Goal: Transaction & Acquisition: Obtain resource

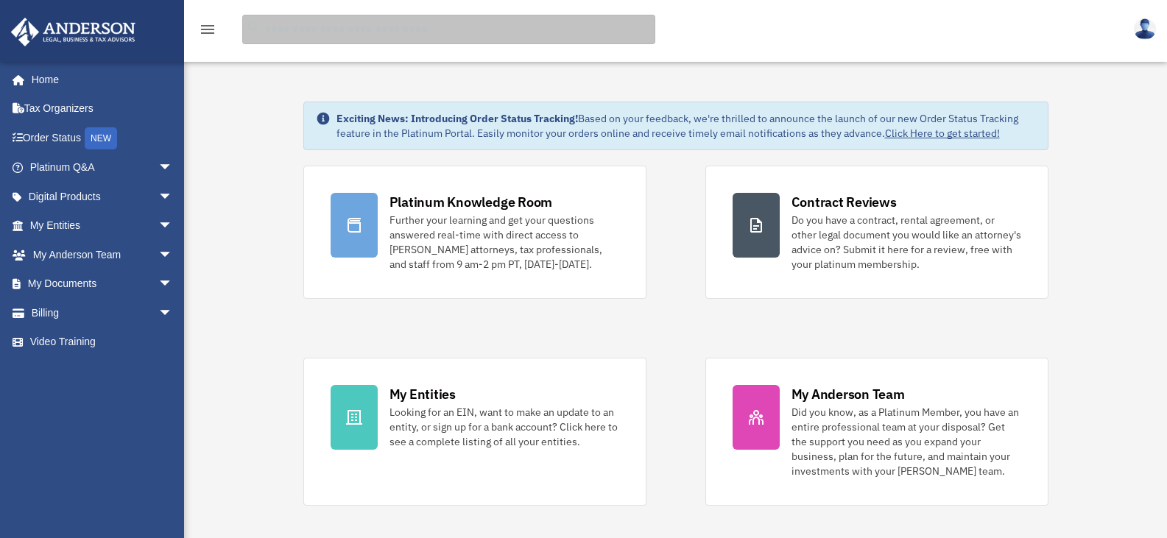
click at [337, 38] on input "search" at bounding box center [448, 29] width 413 height 29
type input "******"
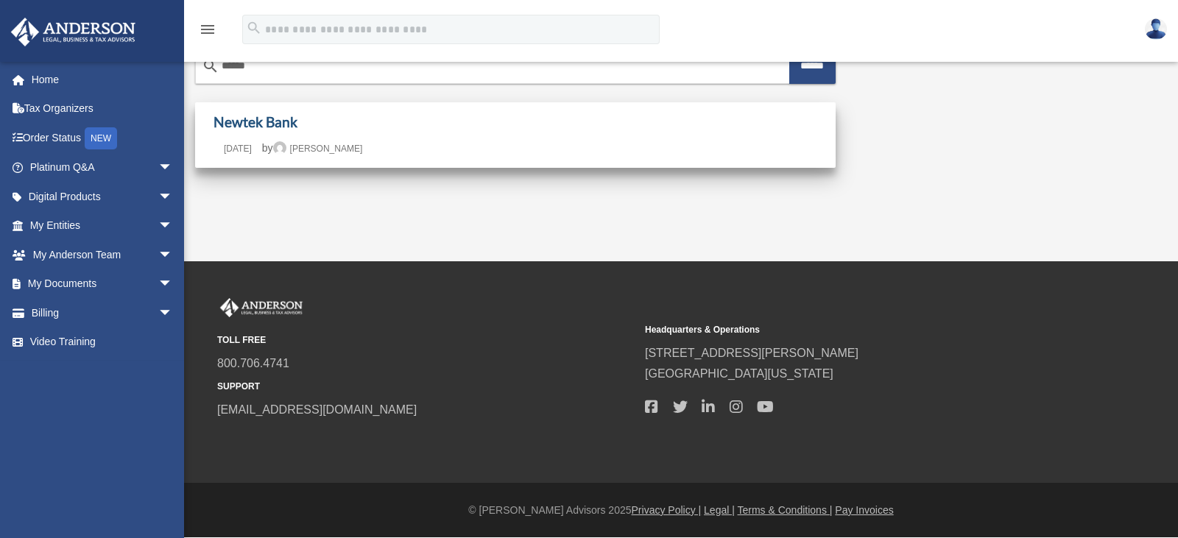
click at [278, 121] on link "Newtek Bank" at bounding box center [256, 121] width 84 height 17
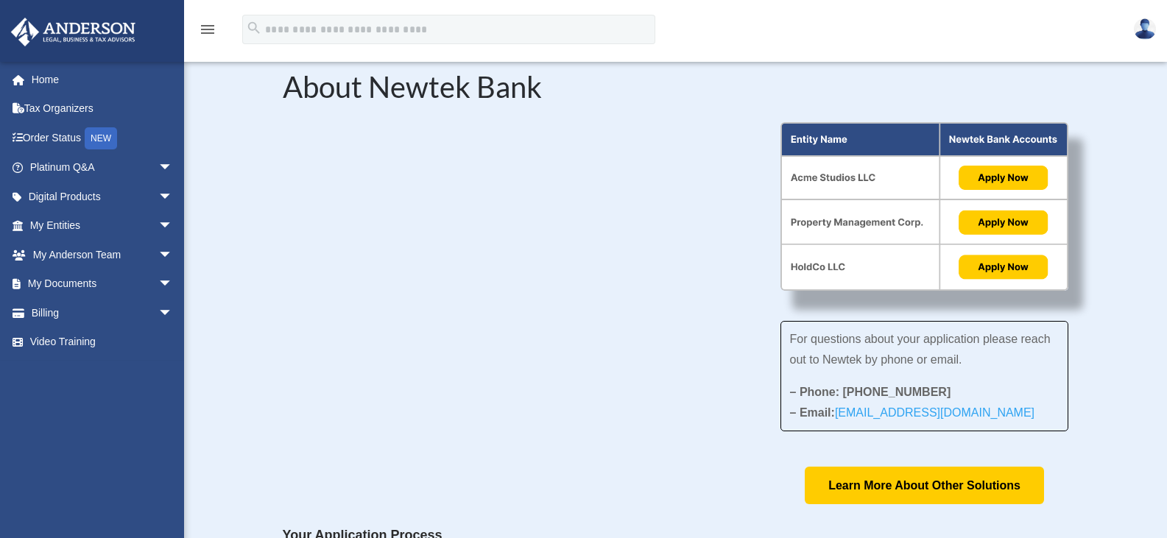
click at [1013, 175] on img at bounding box center [925, 206] width 289 height 169
click at [1010, 181] on img at bounding box center [925, 206] width 289 height 169
click at [1001, 174] on img at bounding box center [925, 206] width 289 height 169
click at [1008, 178] on img at bounding box center [925, 206] width 289 height 169
click at [1022, 180] on img at bounding box center [925, 206] width 289 height 169
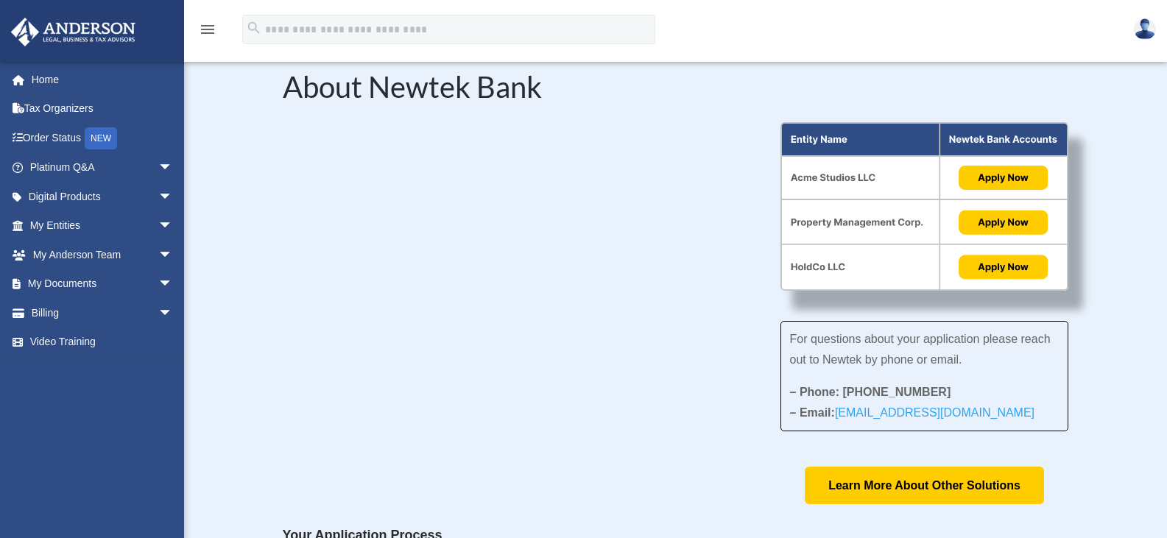
click at [1022, 180] on img at bounding box center [925, 206] width 289 height 169
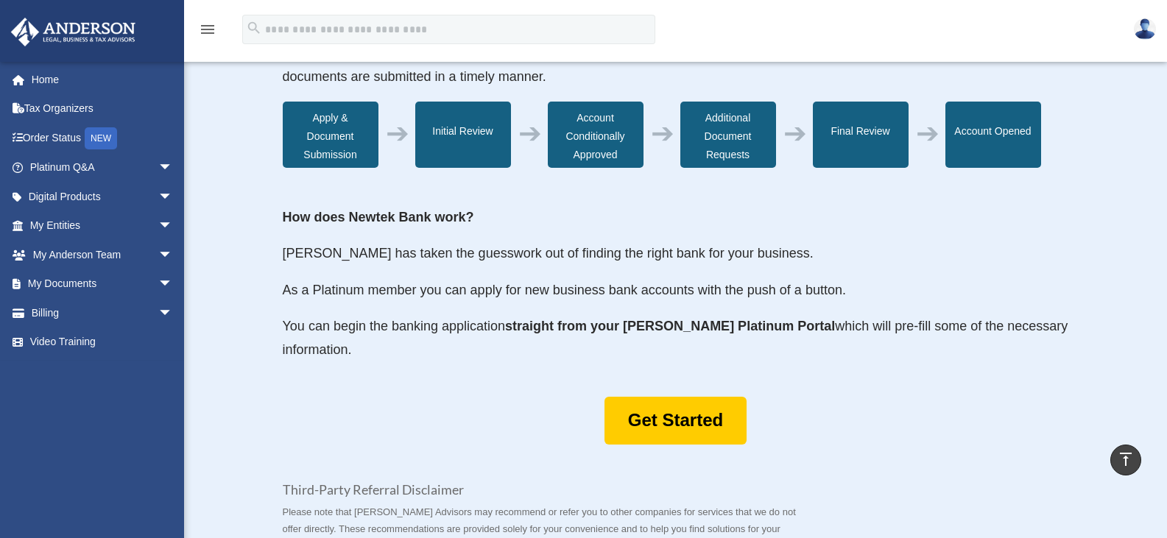
scroll to position [589, 0]
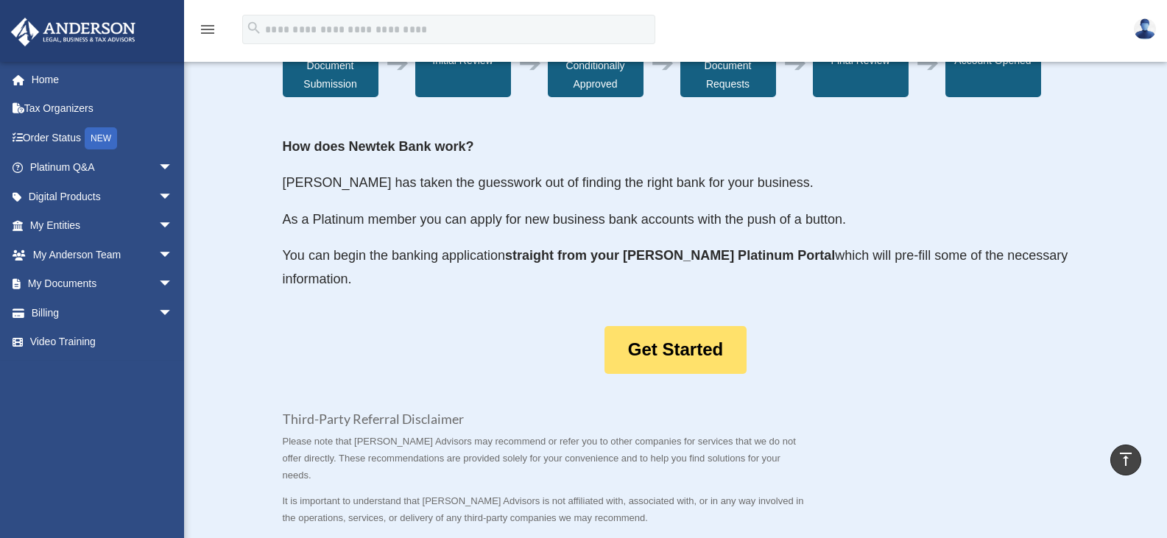
click at [689, 374] on link "Get Started" at bounding box center [676, 350] width 142 height 48
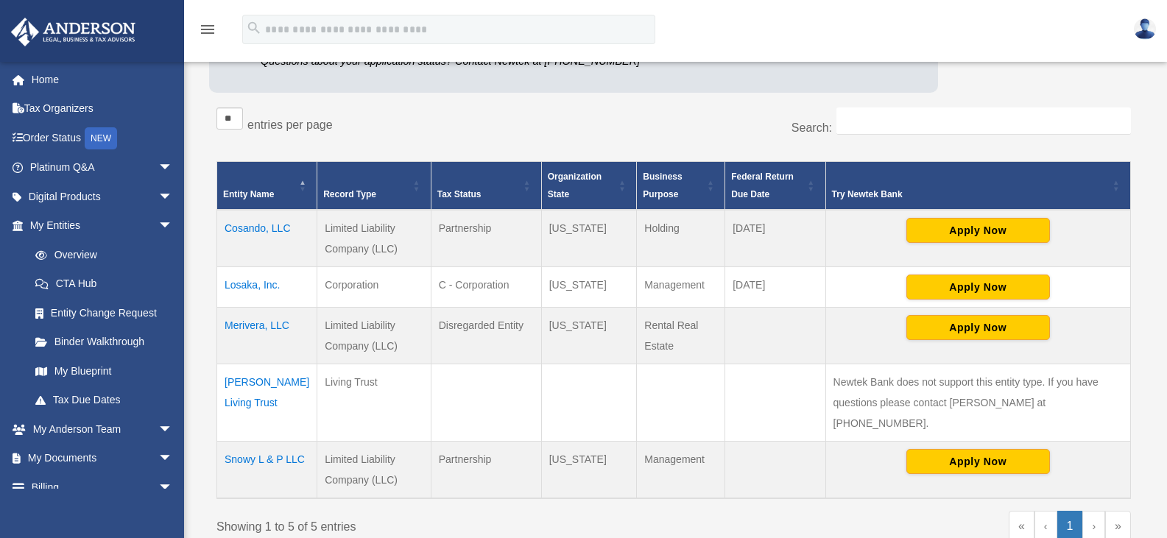
scroll to position [295, 0]
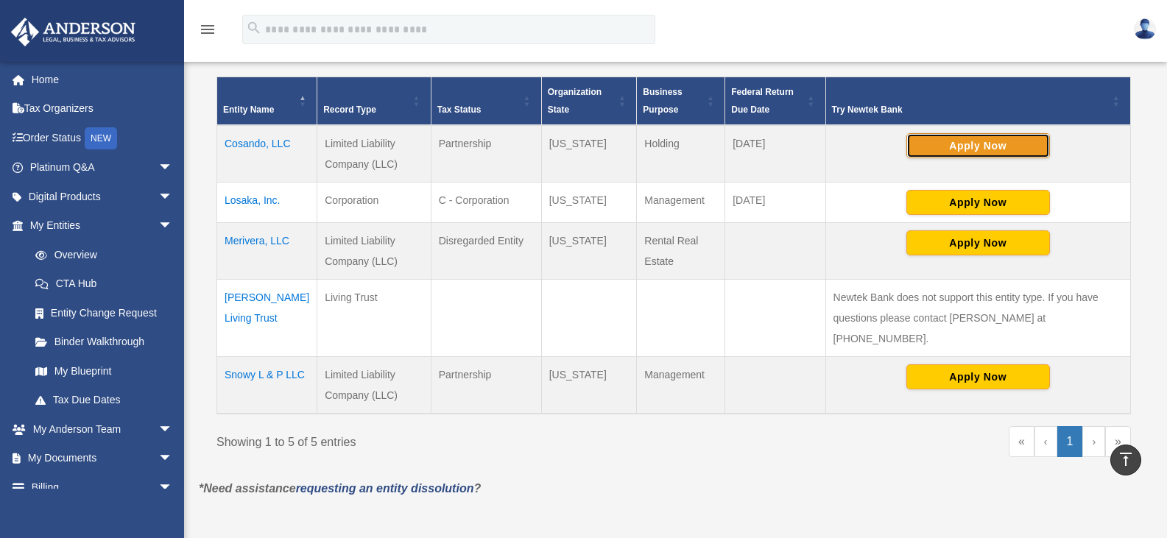
click at [988, 144] on button "Apply Now" at bounding box center [979, 145] width 144 height 25
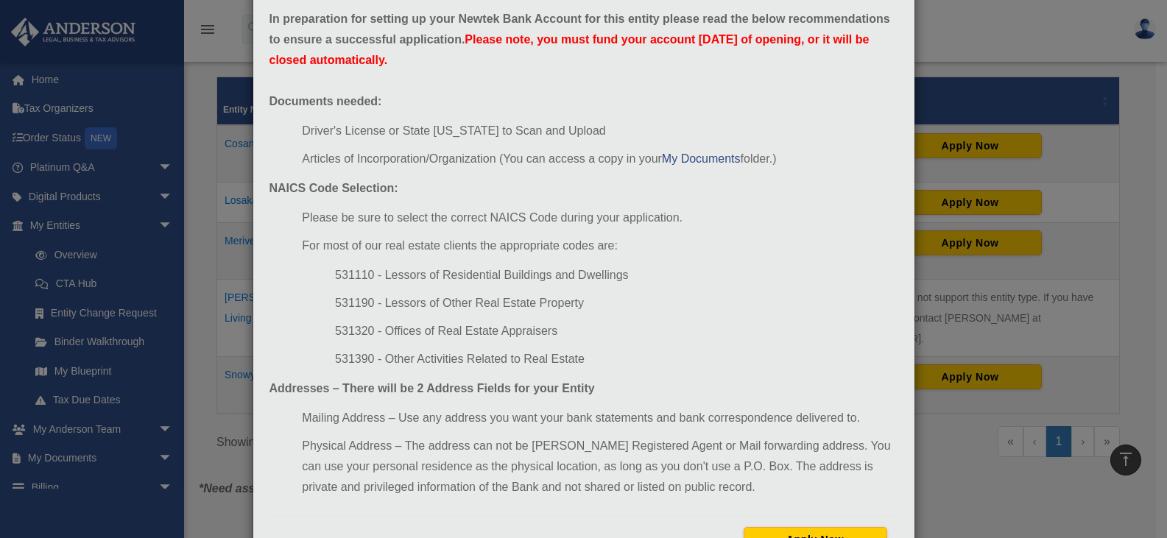
scroll to position [138, 0]
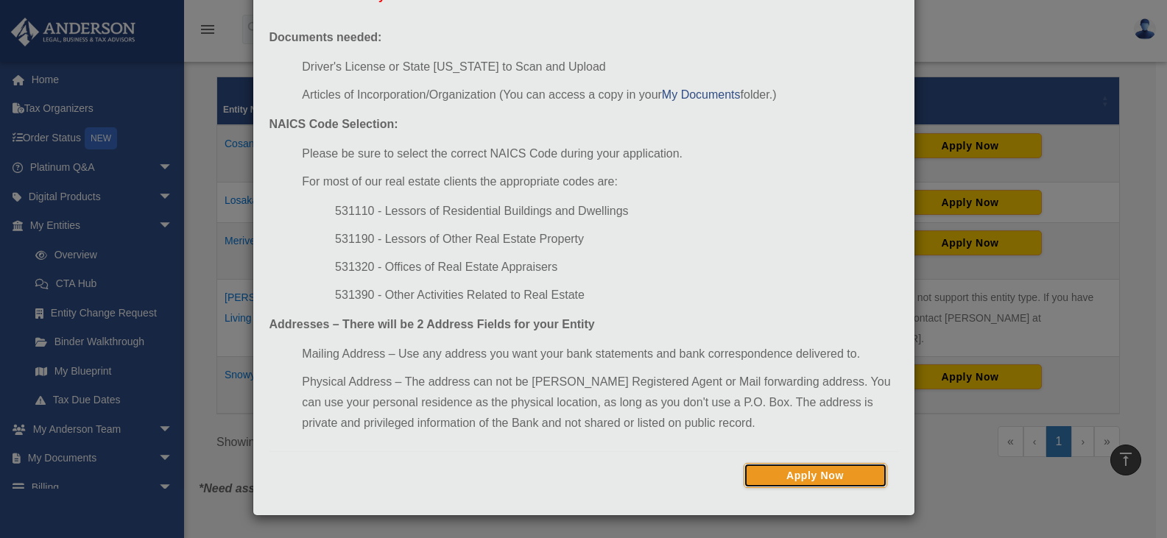
click at [805, 477] on button "Apply Now" at bounding box center [816, 475] width 144 height 25
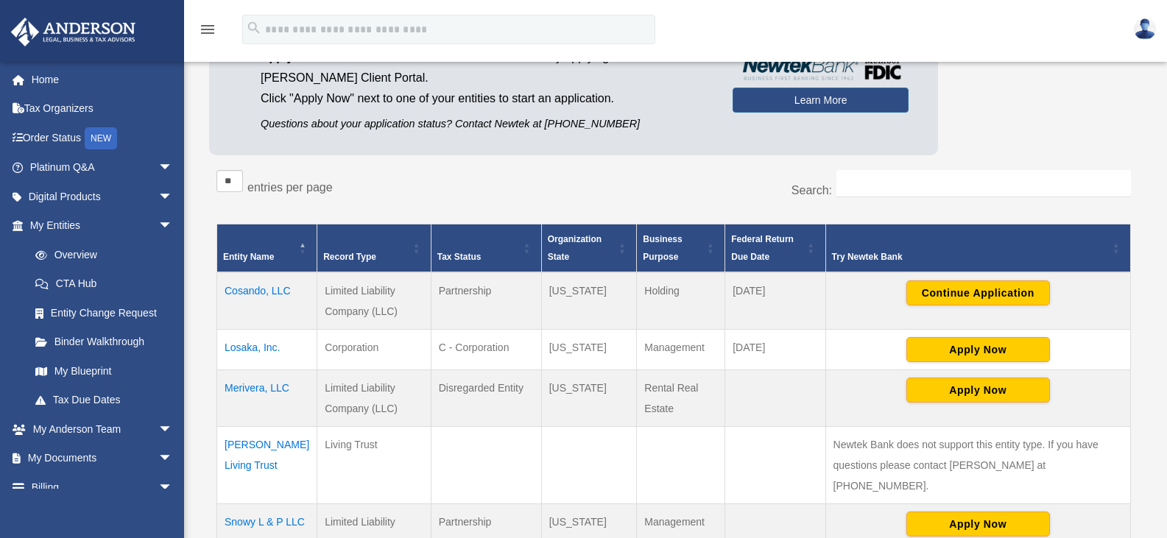
scroll to position [221, 0]
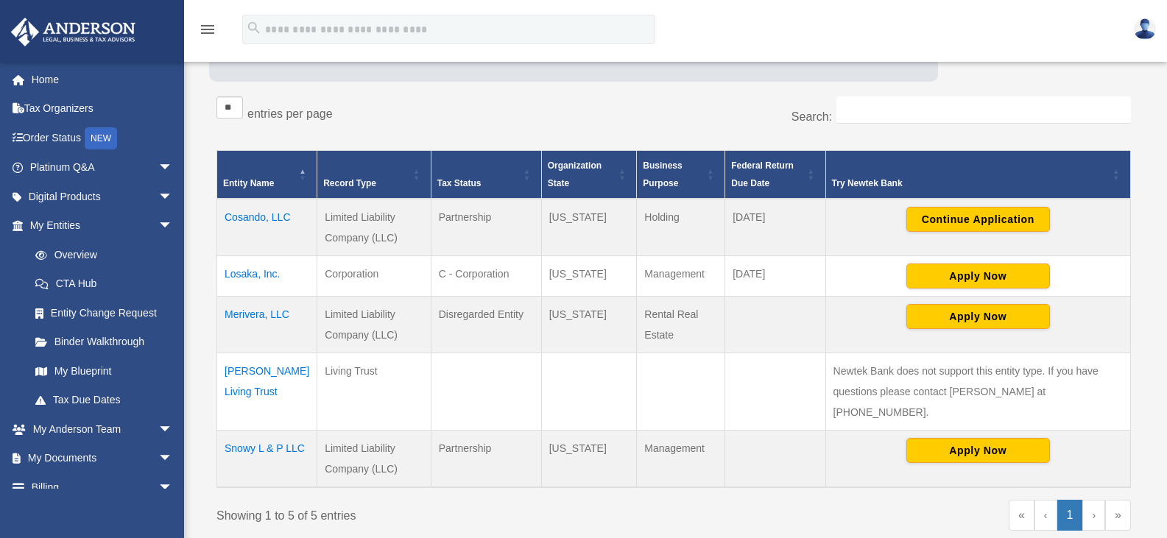
click at [253, 219] on td "Cosando, LLC" at bounding box center [267, 227] width 100 height 57
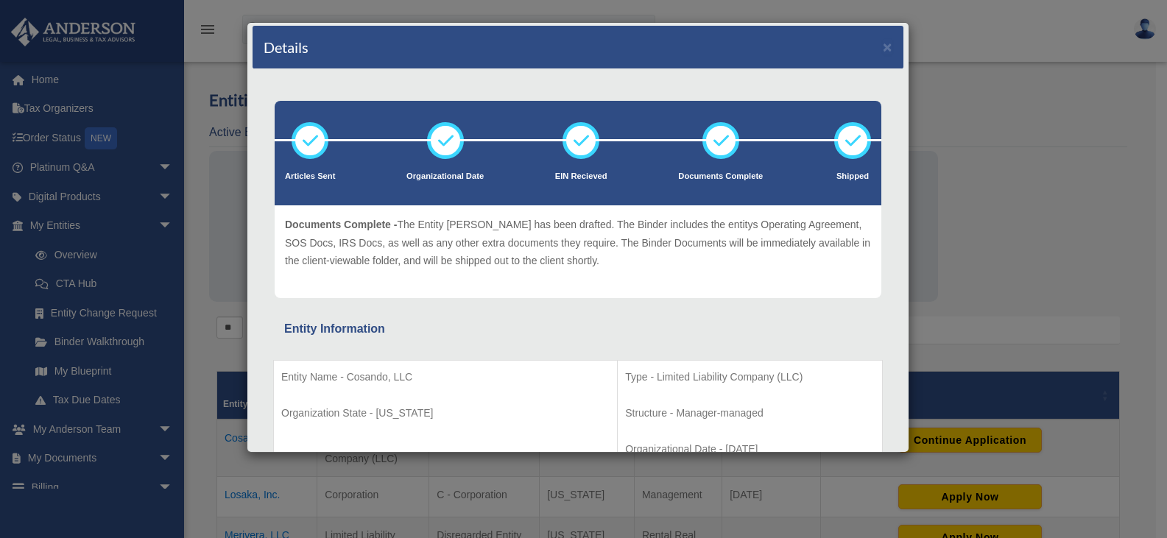
scroll to position [0, 0]
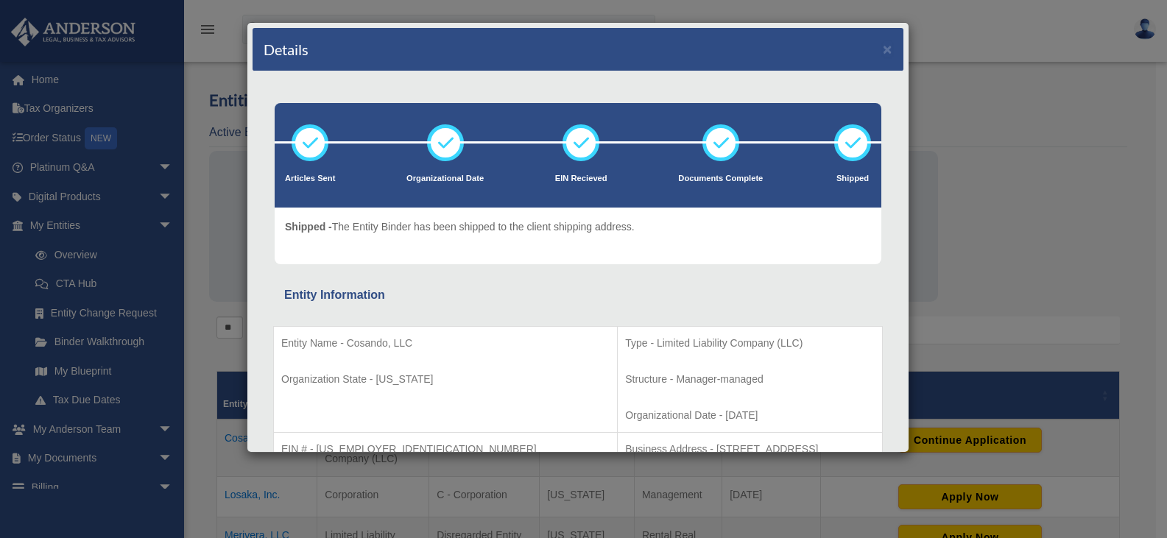
click at [1058, 123] on div "Details × Articles Sent Organizational Date" at bounding box center [583, 269] width 1167 height 538
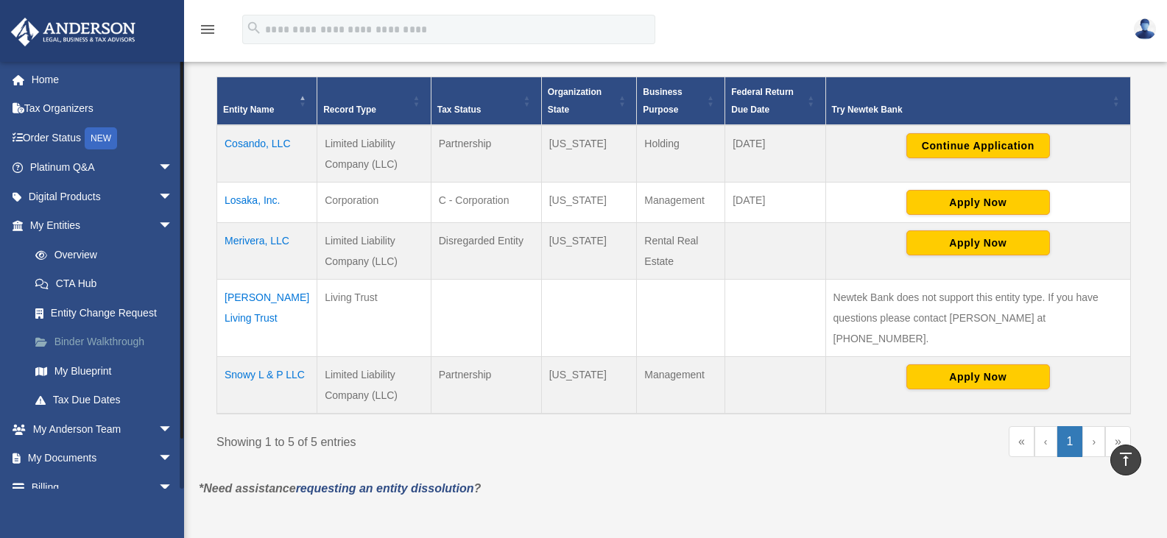
scroll to position [46, 0]
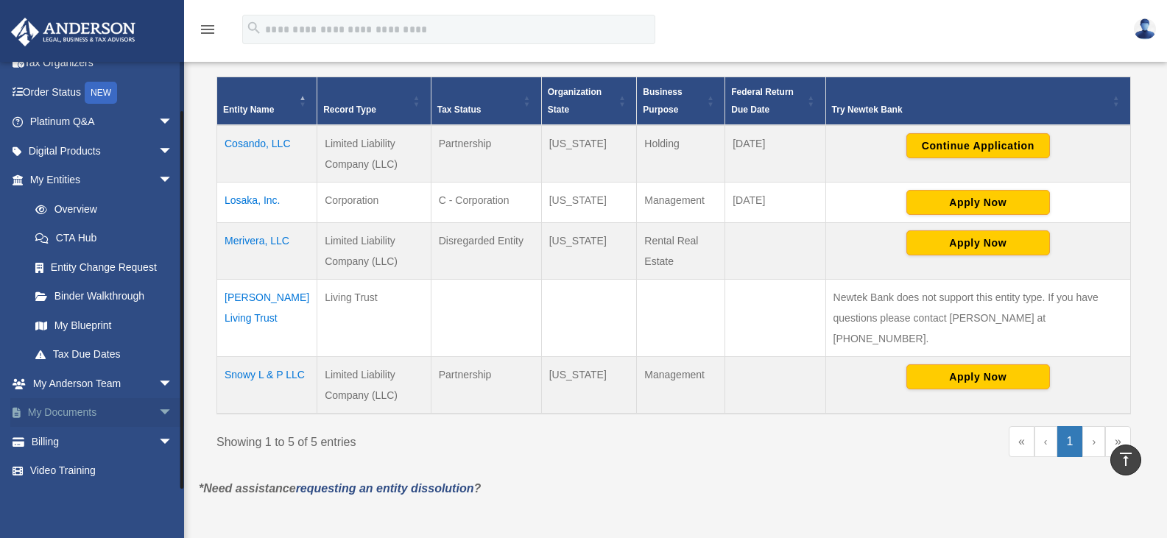
click at [85, 412] on link "My Documents arrow_drop_down" at bounding box center [102, 412] width 185 height 29
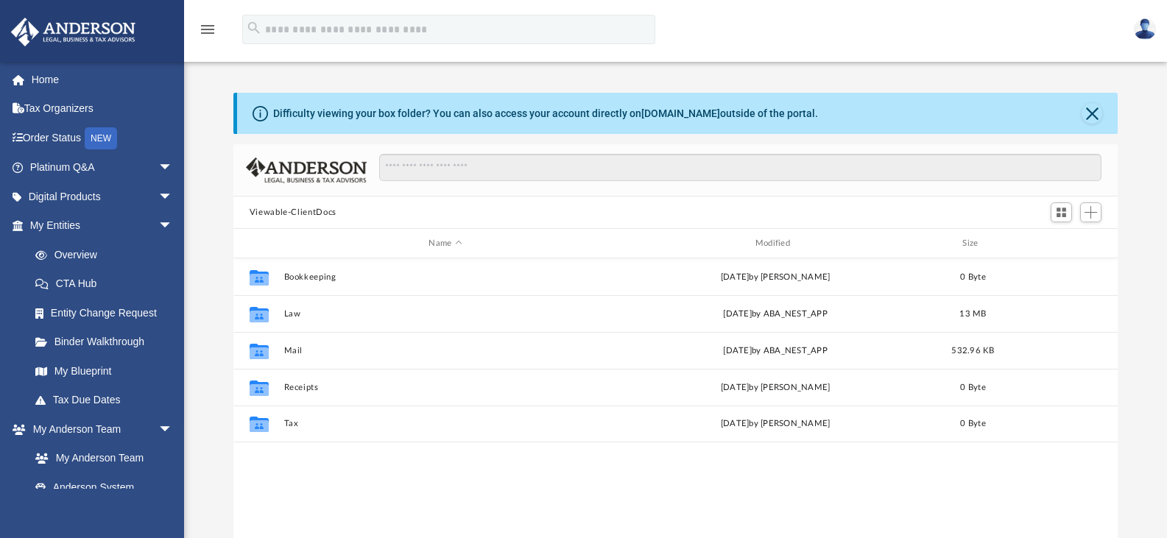
scroll to position [324, 874]
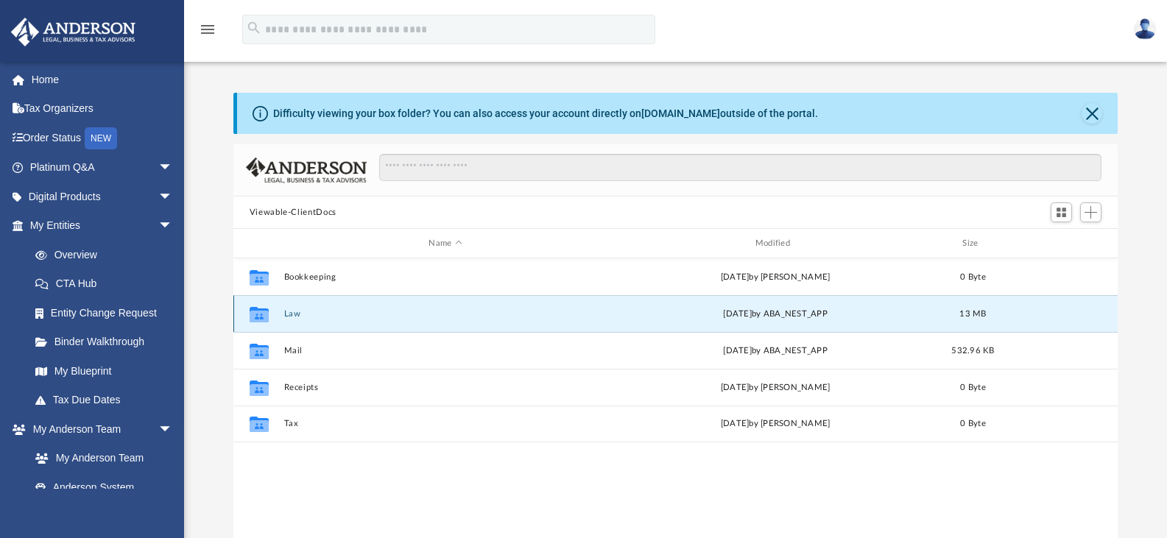
click at [304, 314] on button "Law" at bounding box center [445, 314] width 323 height 10
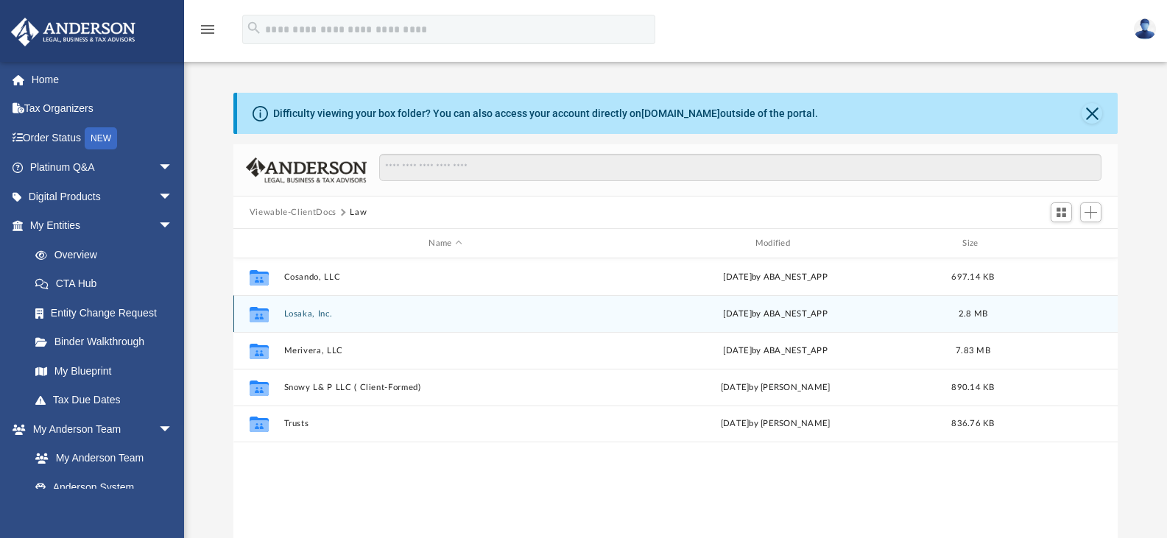
click at [309, 317] on button "Losaka, Inc." at bounding box center [445, 314] width 323 height 10
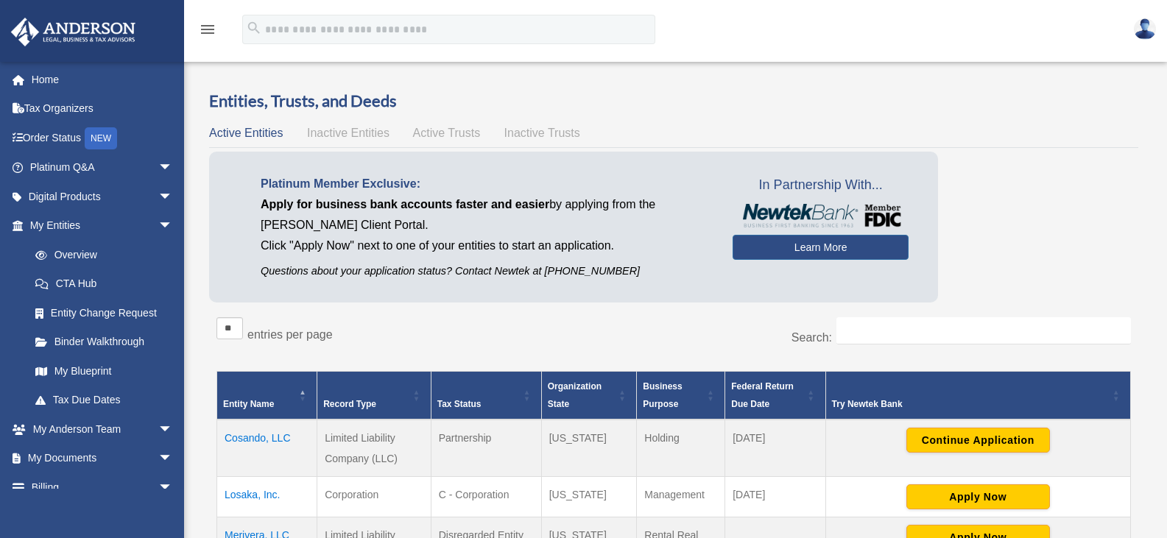
scroll to position [295, 0]
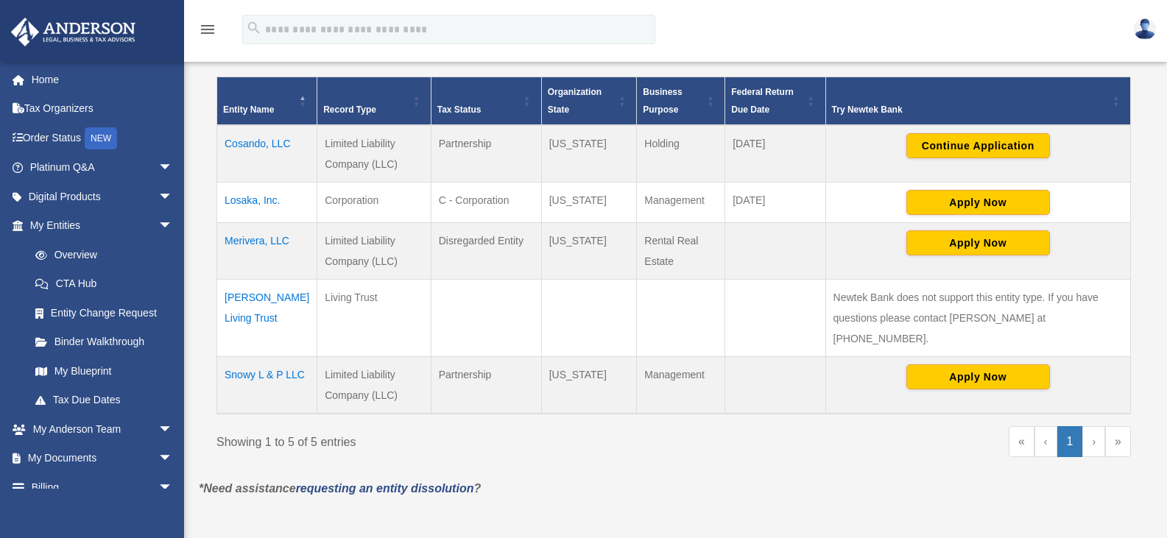
click at [248, 139] on td "Cosando, LLC" at bounding box center [267, 153] width 100 height 57
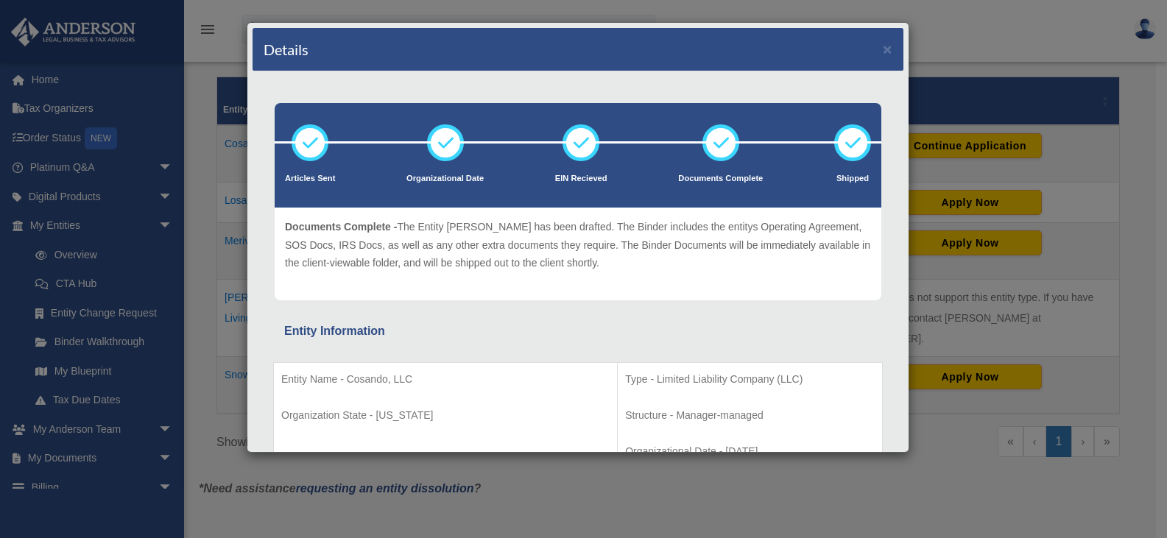
click at [1020, 28] on div "Details × Articles Sent Organizational Date" at bounding box center [583, 269] width 1167 height 538
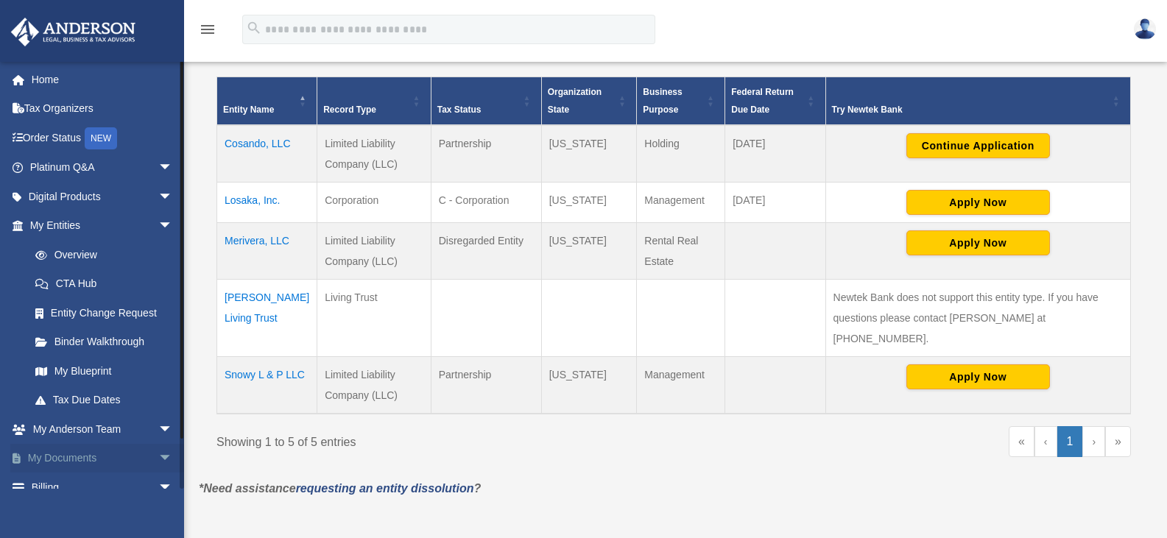
click at [82, 457] on link "My Documents arrow_drop_down" at bounding box center [102, 458] width 185 height 29
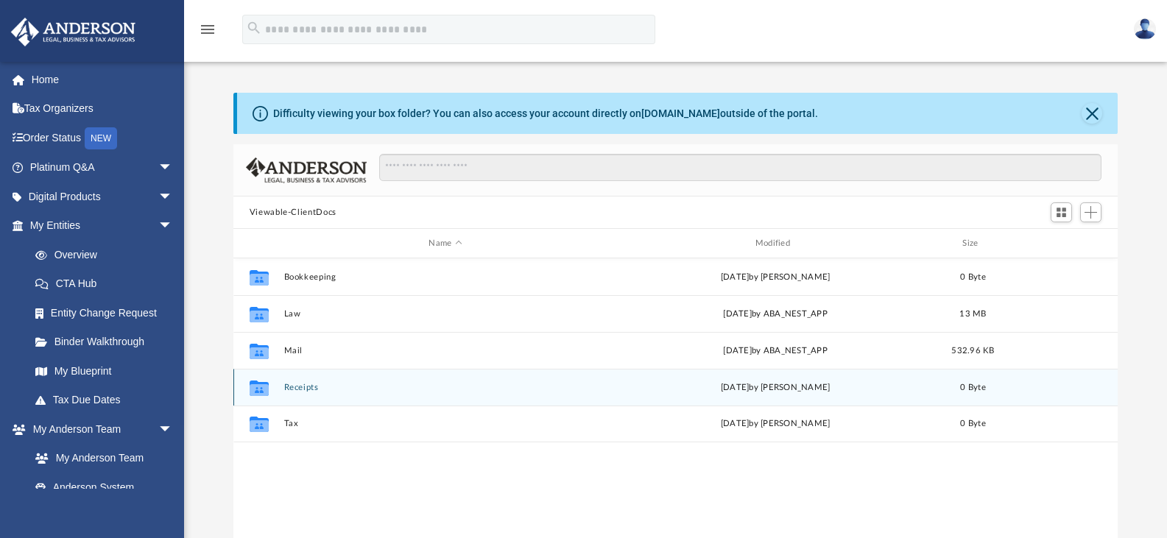
scroll to position [324, 874]
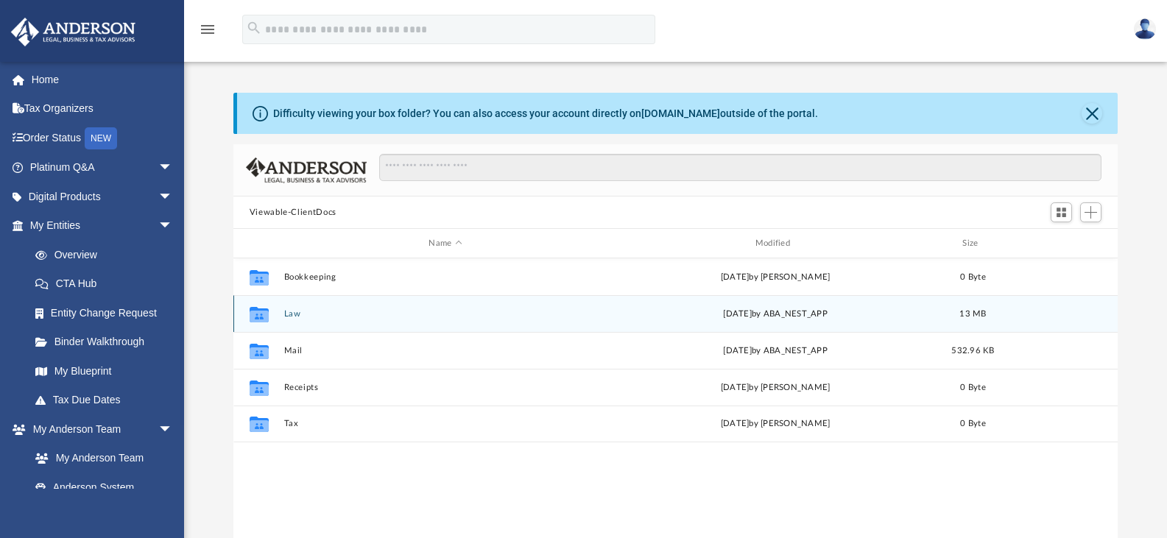
click at [294, 317] on button "Law" at bounding box center [445, 314] width 323 height 10
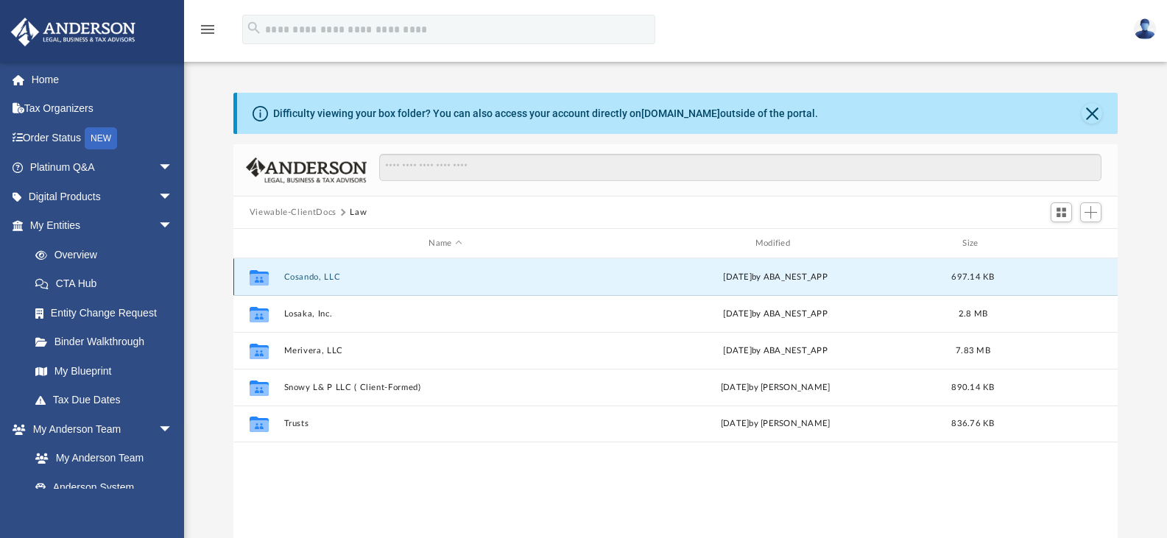
click at [301, 275] on button "Cosando, LLC" at bounding box center [445, 278] width 323 height 10
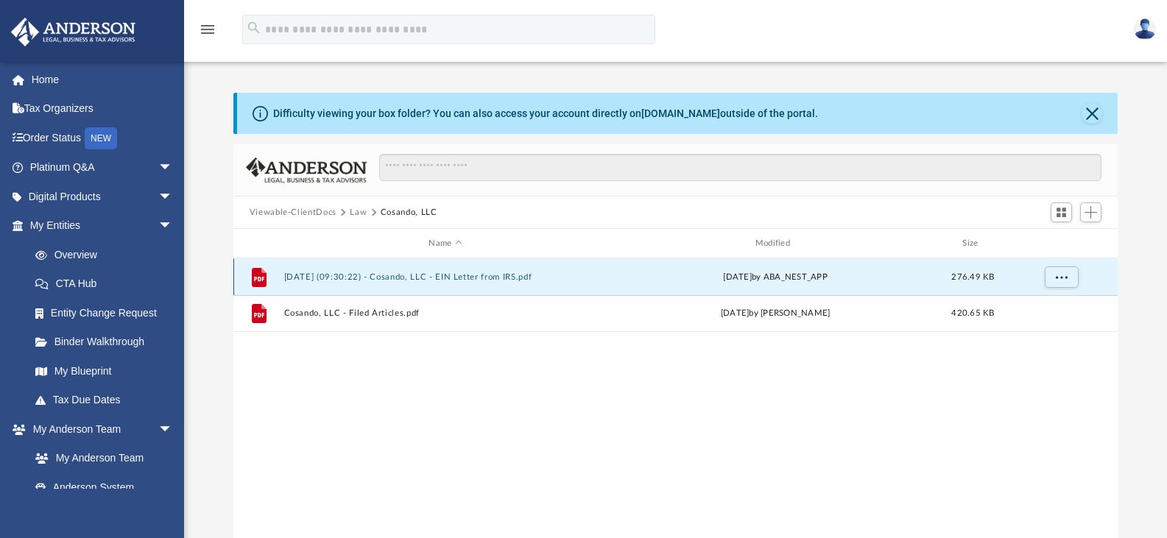
click at [377, 281] on button "[DATE] (09:30:22) - Cosando, LLC - EIN Letter from IRS.pdf" at bounding box center [445, 278] width 323 height 10
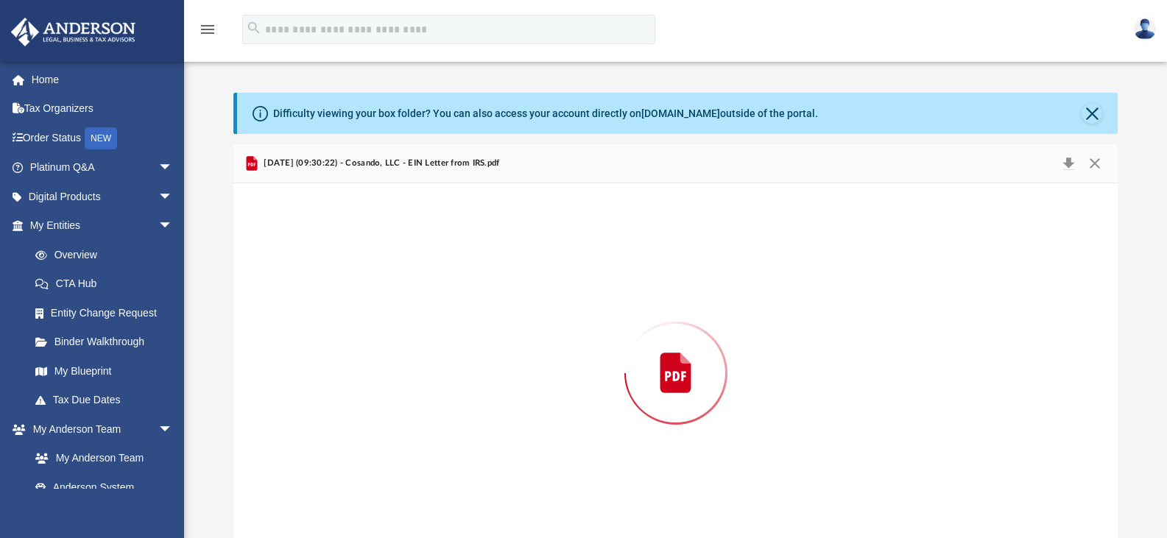
scroll to position [25, 0]
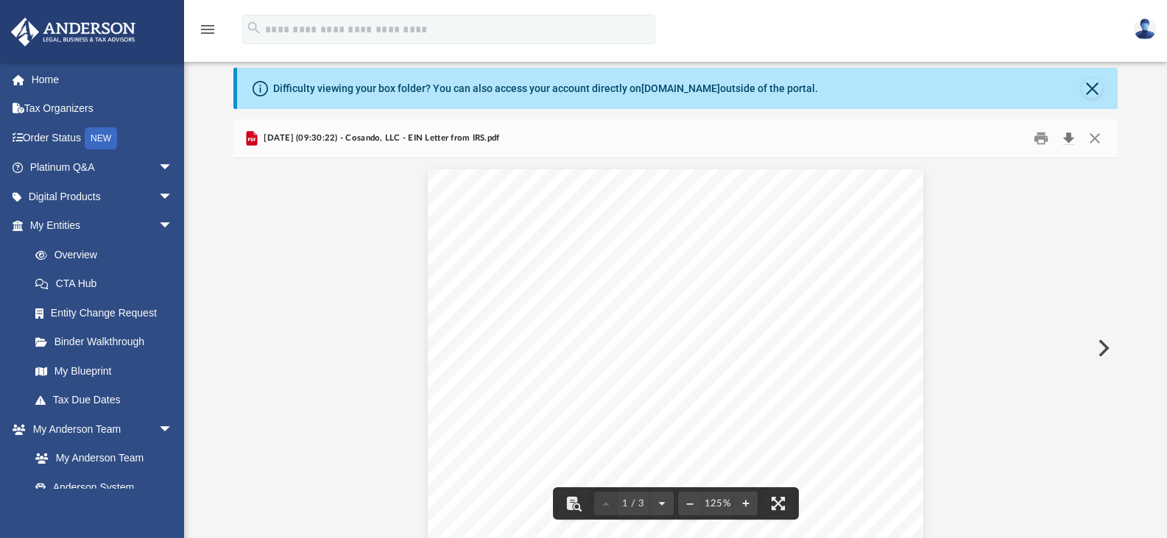
click at [1071, 138] on button "Download" at bounding box center [1068, 138] width 27 height 23
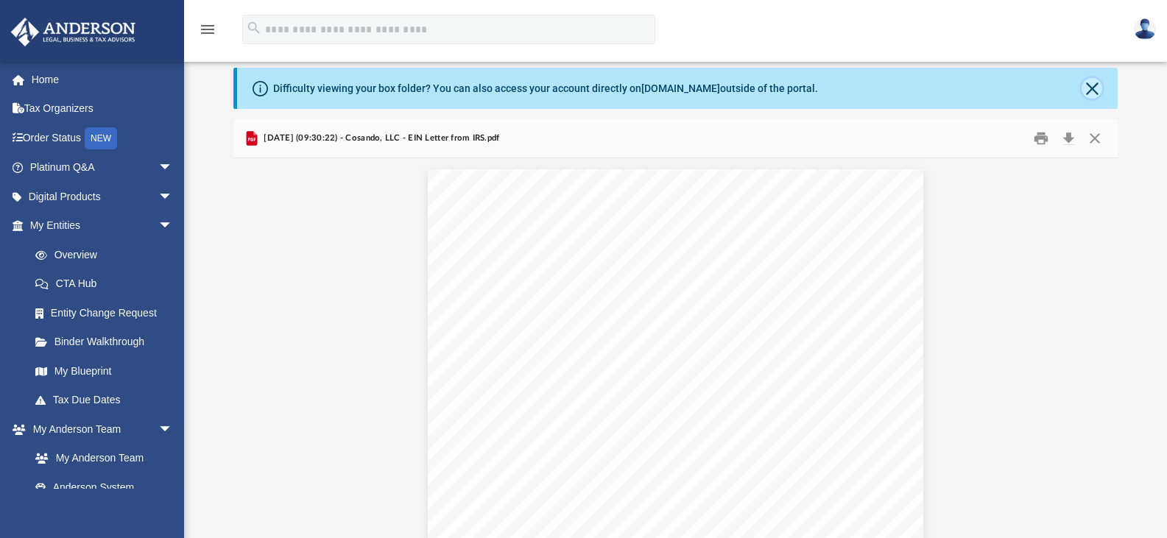
click at [1096, 94] on button "Close" at bounding box center [1092, 88] width 21 height 21
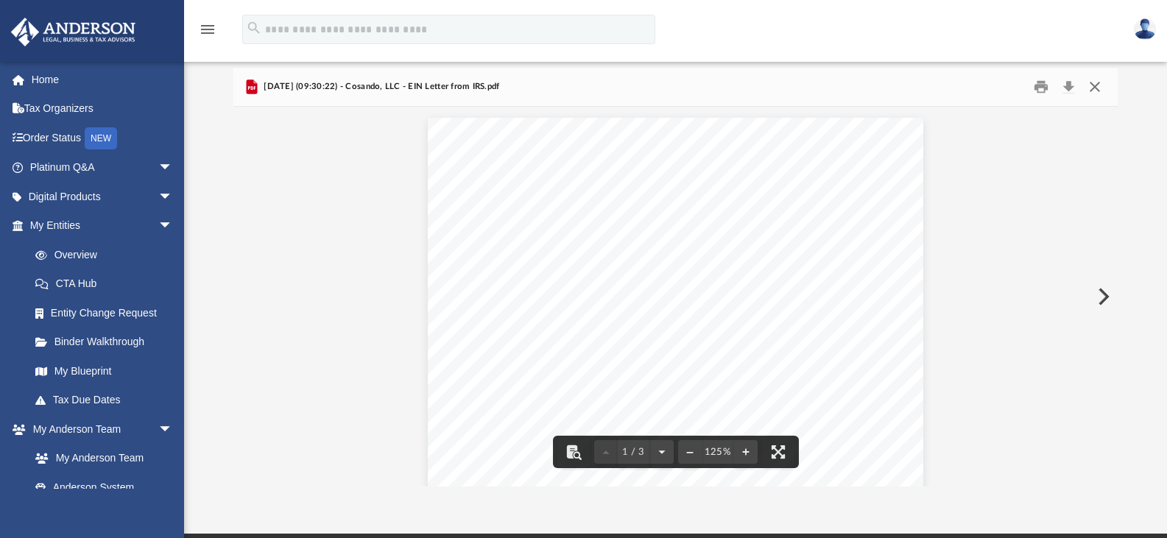
click at [1094, 86] on button "Close" at bounding box center [1095, 87] width 27 height 23
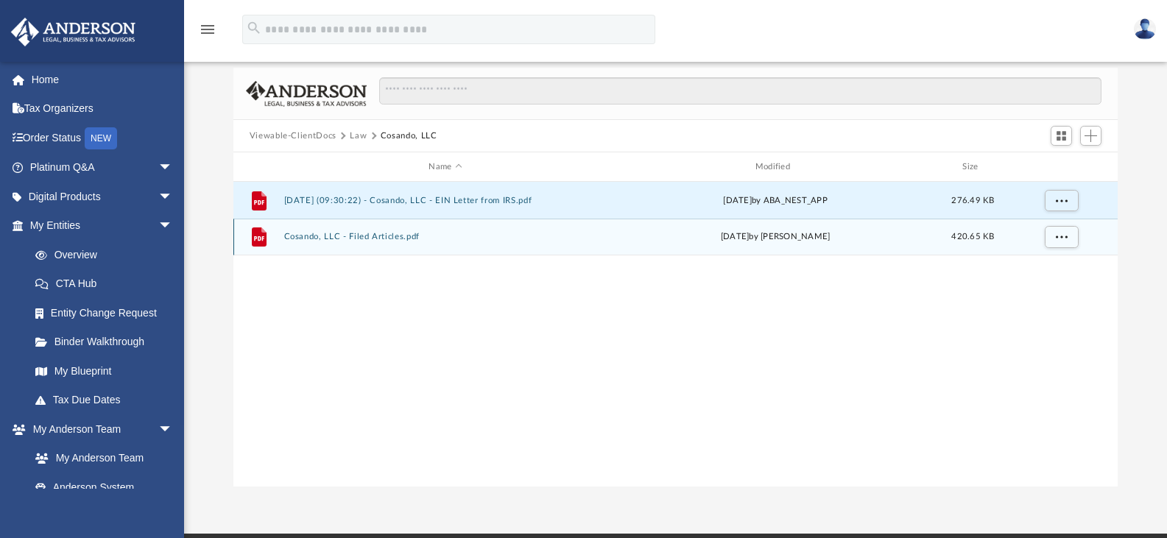
click at [398, 233] on button "Cosando, LLC - Filed Articles.pdf" at bounding box center [445, 237] width 323 height 10
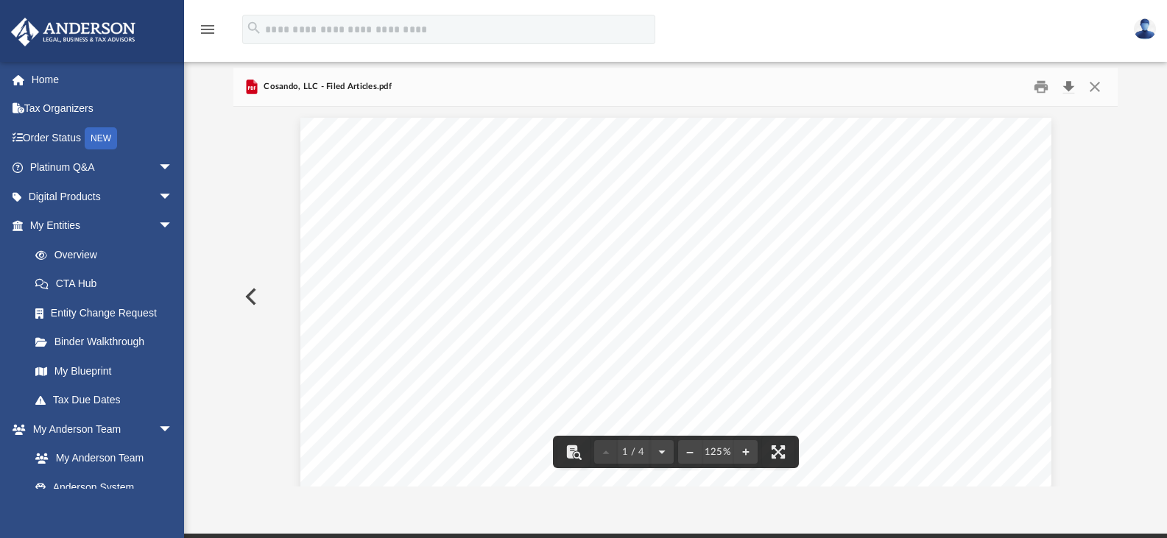
click at [1065, 88] on button "Download" at bounding box center [1068, 87] width 27 height 23
